Goal: Transaction & Acquisition: Purchase product/service

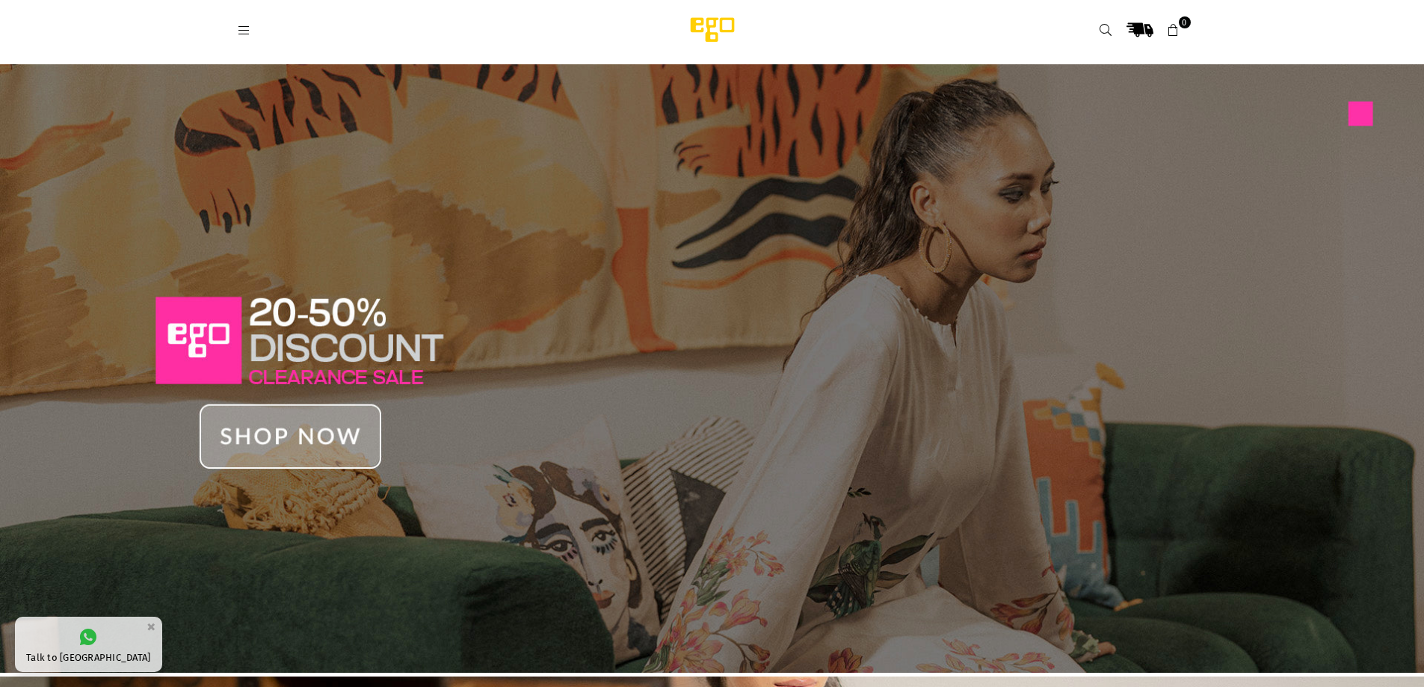
click at [248, 22] on div at bounding box center [443, 29] width 411 height 27
click at [241, 39] on div at bounding box center [443, 29] width 411 height 27
click at [244, 32] on icon at bounding box center [244, 30] width 13 height 13
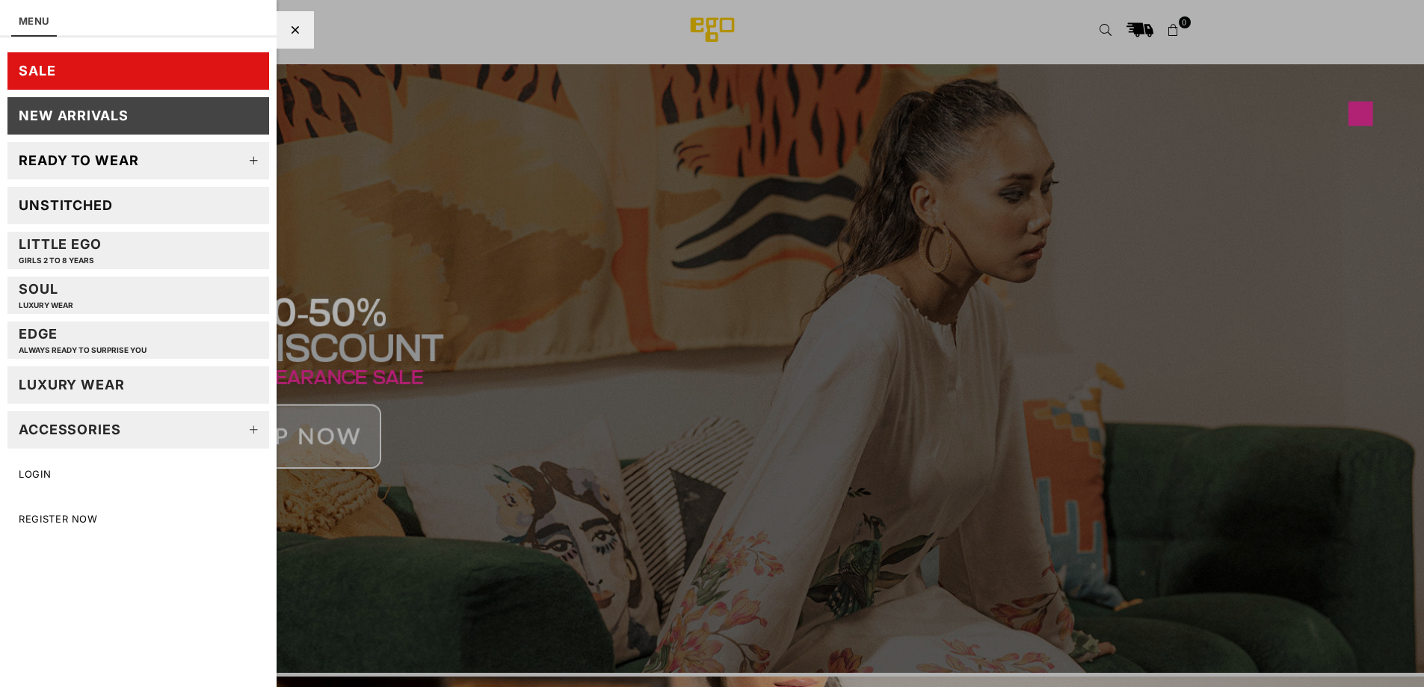
click at [73, 158] on div "Ready to wear" at bounding box center [79, 160] width 120 height 17
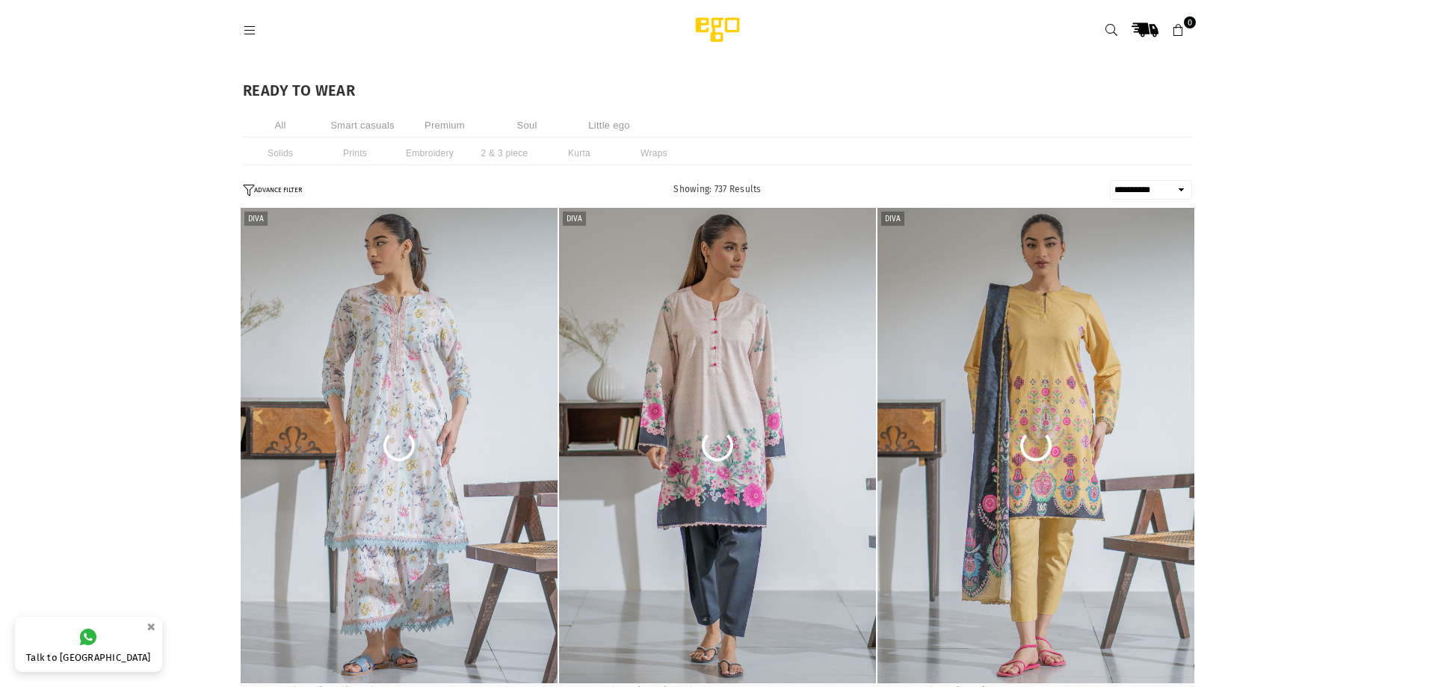
select select "**********"
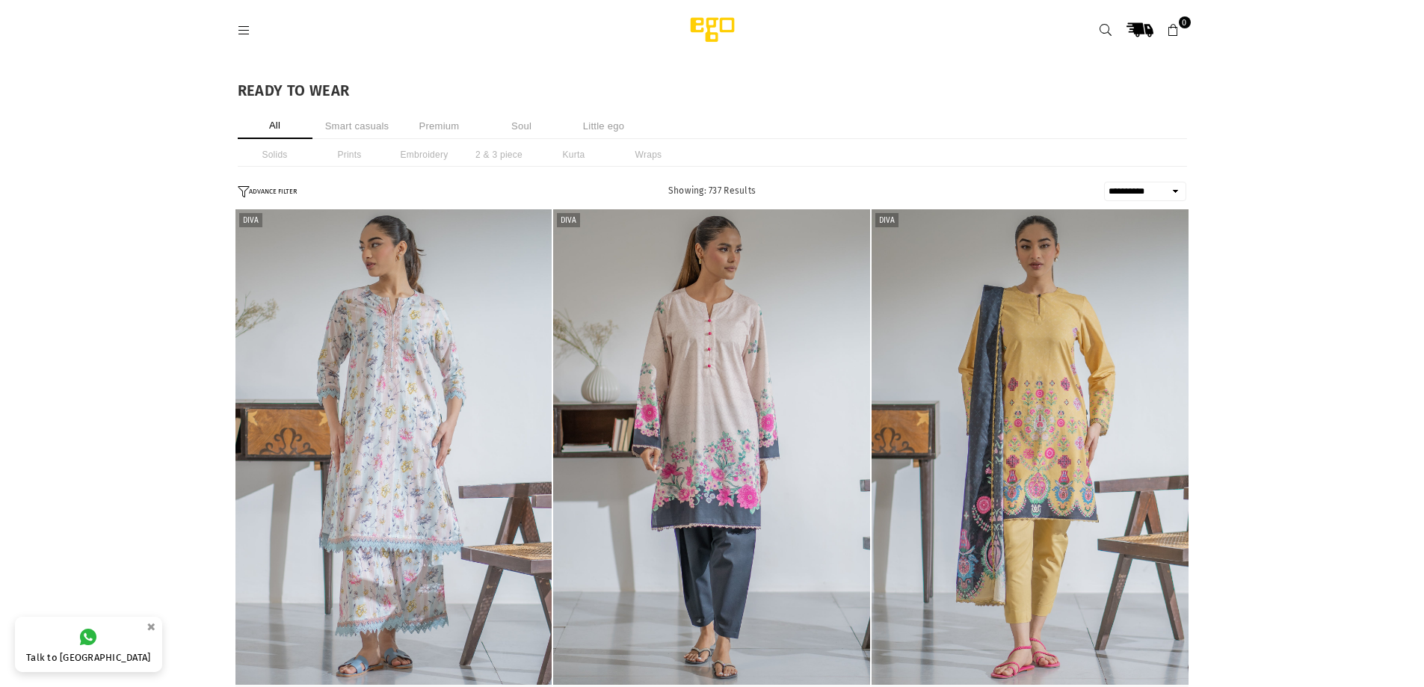
click at [345, 123] on li "Smart casuals" at bounding box center [357, 126] width 75 height 26
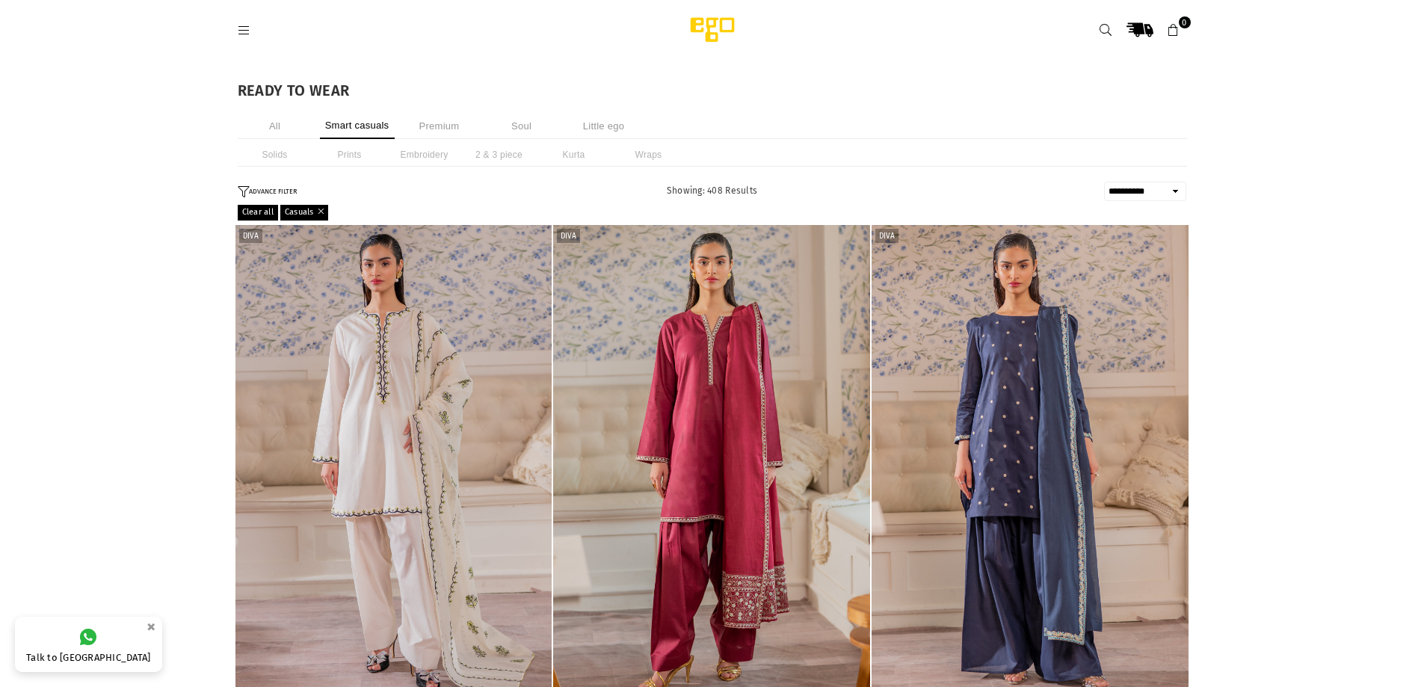
click at [277, 127] on li "All" at bounding box center [275, 126] width 75 height 26
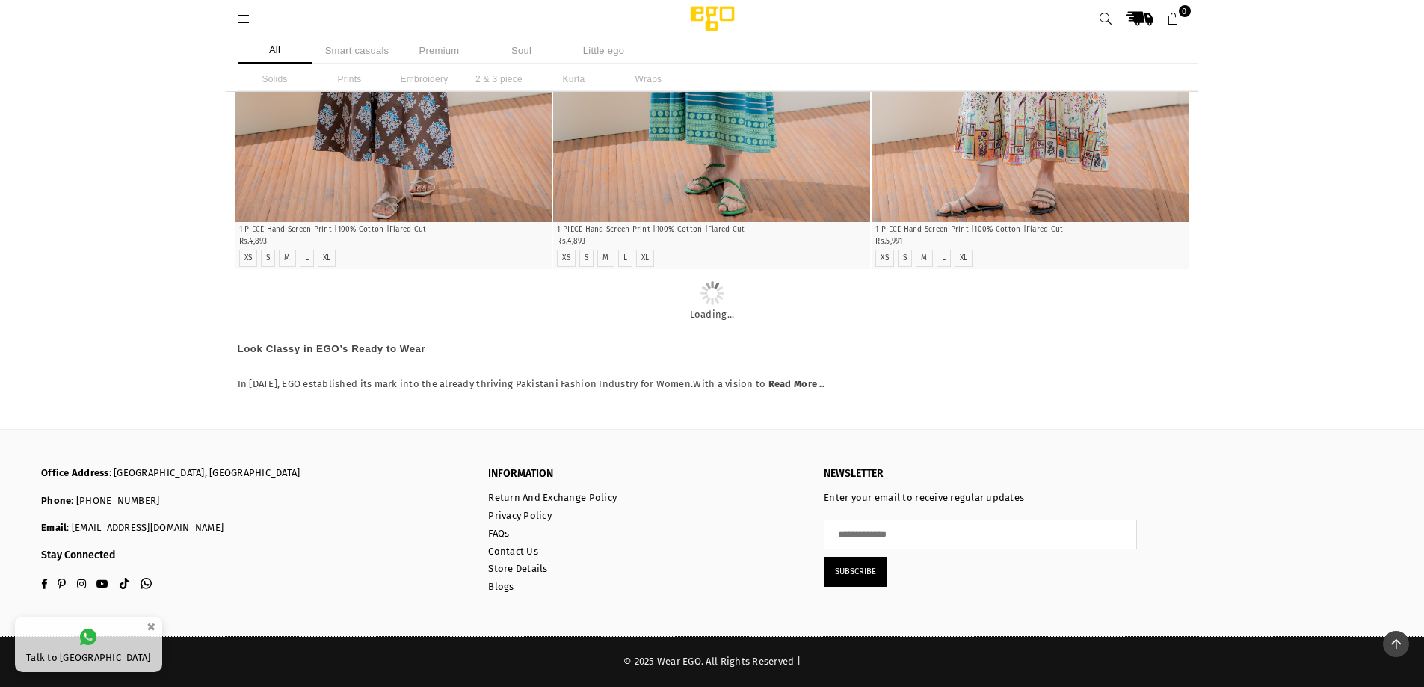
scroll to position [22893, 0]
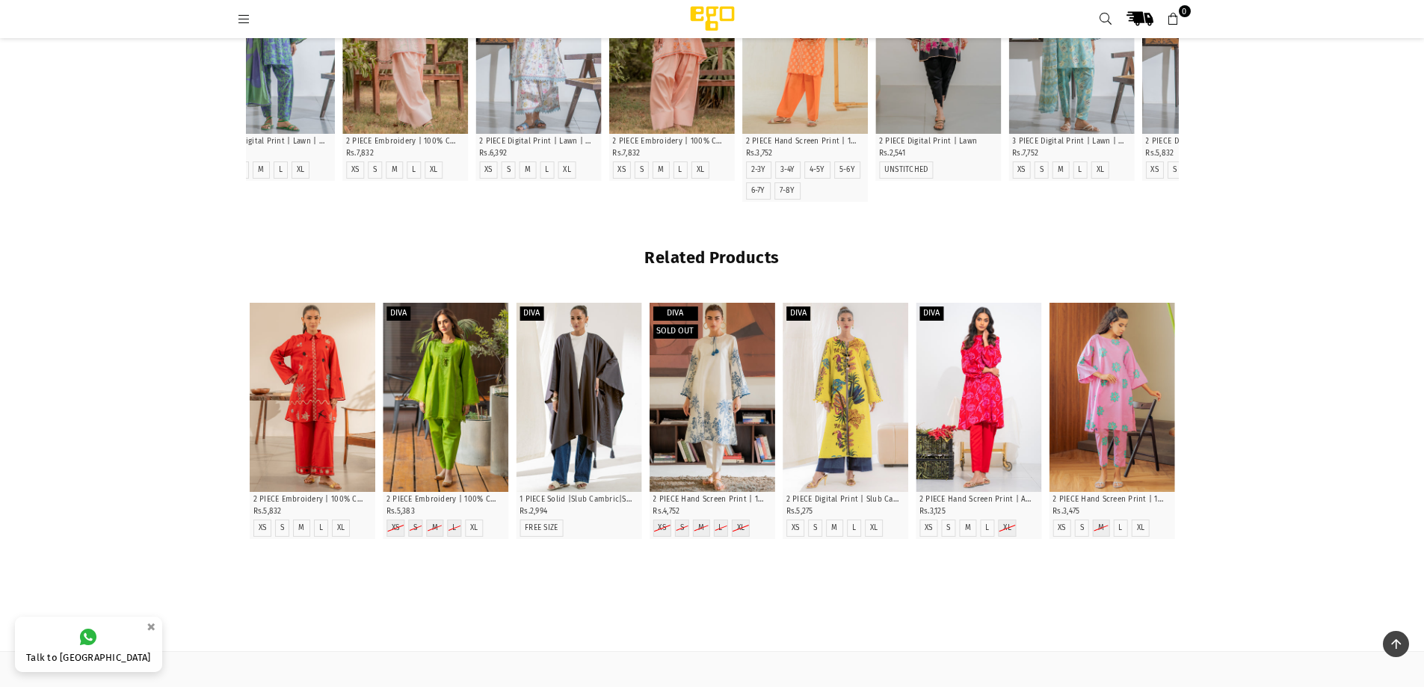
scroll to position [1607, 0]
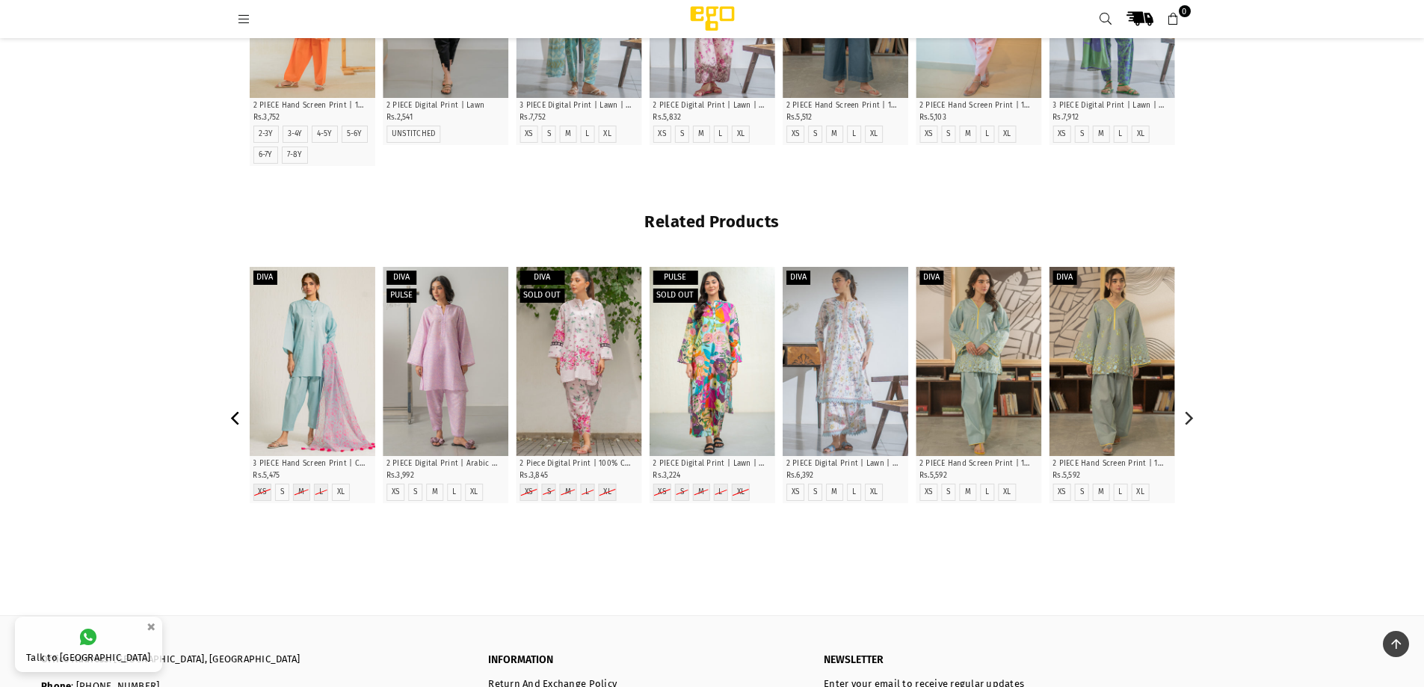
click at [233, 421] on icon "Previous" at bounding box center [235, 418] width 13 height 13
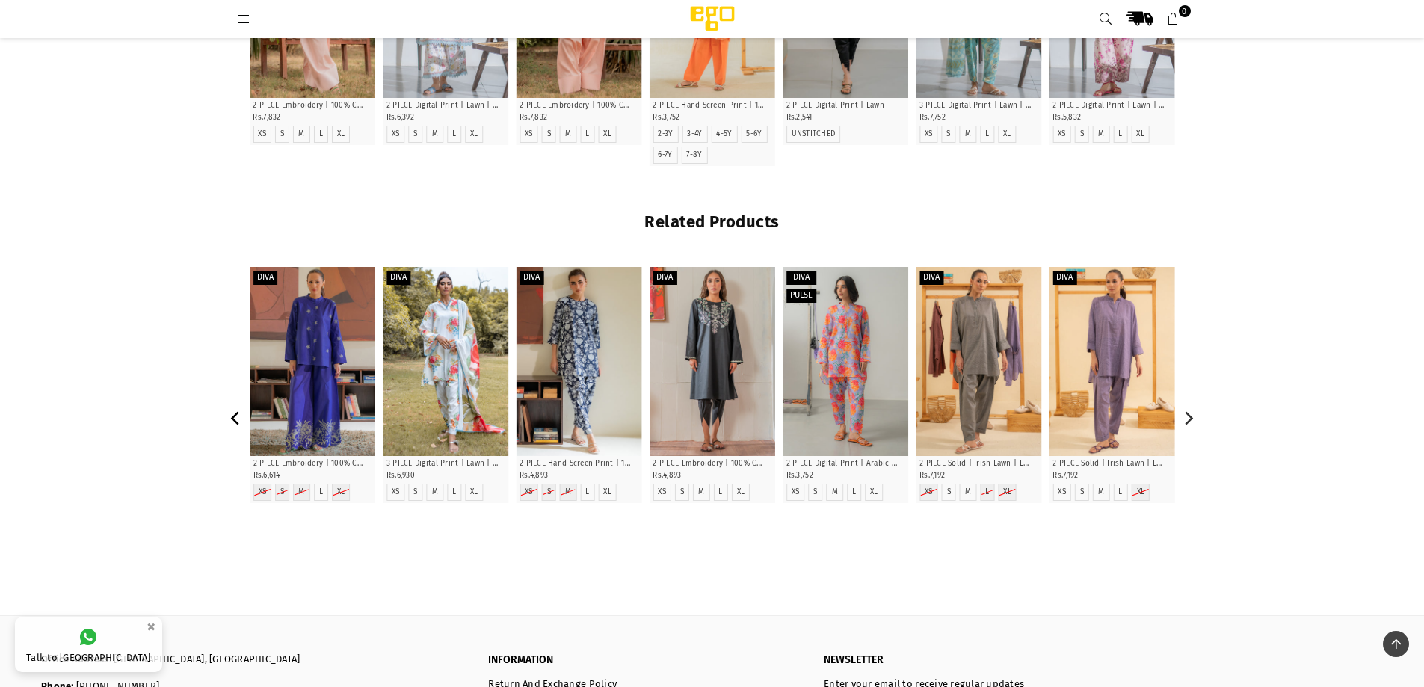
click at [233, 419] on icon "Previous" at bounding box center [235, 418] width 8 height 13
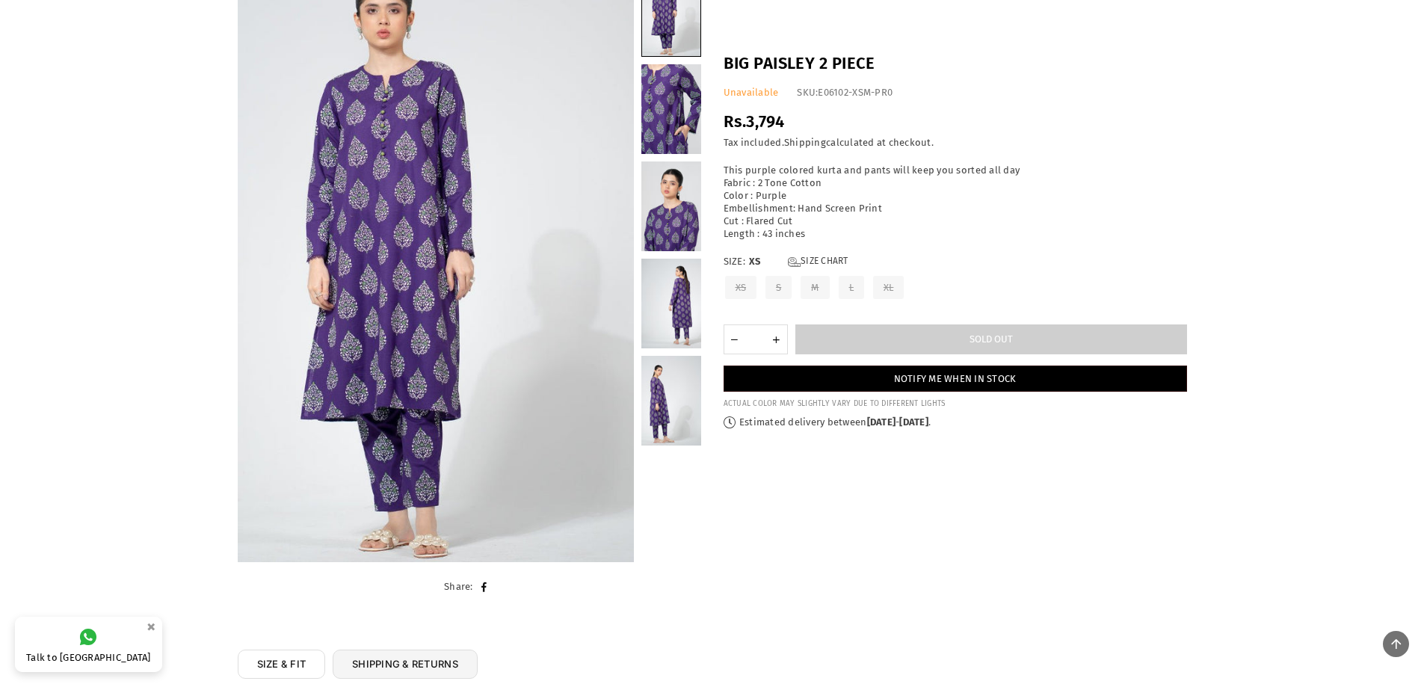
scroll to position [87, 0]
